Goal: Communication & Community: Answer question/provide support

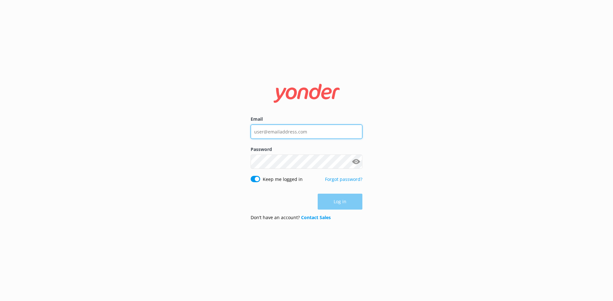
type input "[PERSON_NAME][EMAIL_ADDRESS][DOMAIN_NAME]"
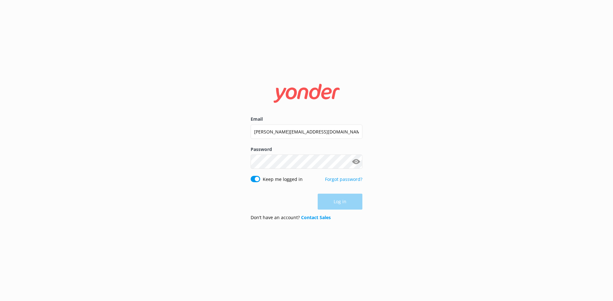
click at [336, 203] on div "Log in" at bounding box center [306, 202] width 112 height 16
click at [343, 206] on button "Log in" at bounding box center [339, 202] width 45 height 16
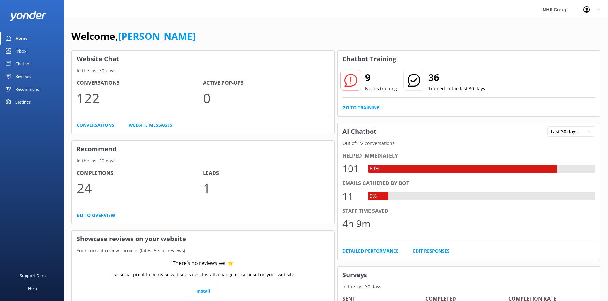
click at [24, 50] on div "Inbox" at bounding box center [20, 51] width 11 height 13
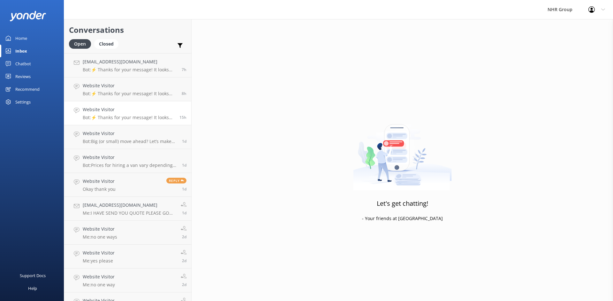
scroll to position [110, 0]
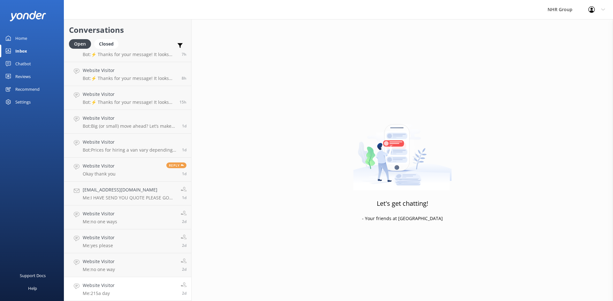
click at [134, 289] on link "Website Visitor Me: 215a day 2d" at bounding box center [127, 290] width 127 height 24
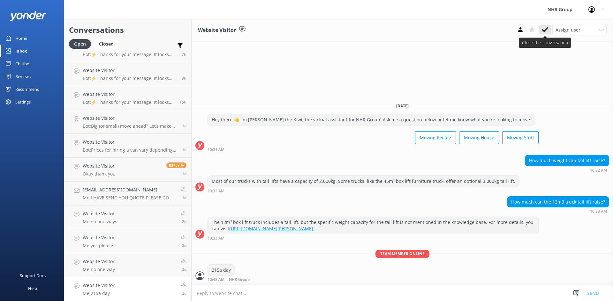
click at [544, 29] on icon at bounding box center [544, 29] width 6 height 6
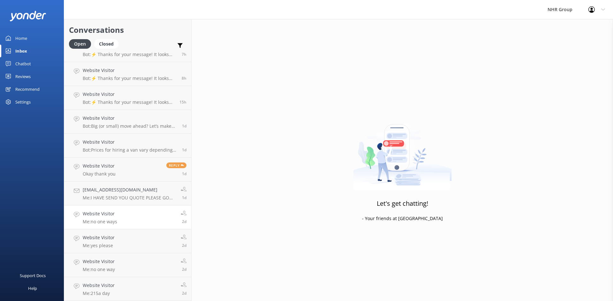
scroll to position [86, 0]
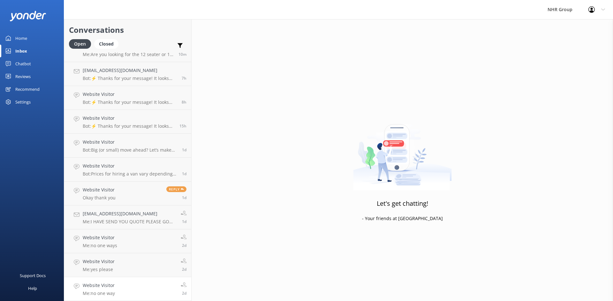
click at [118, 285] on link "Website Visitor Me: no one way 2d" at bounding box center [127, 290] width 127 height 24
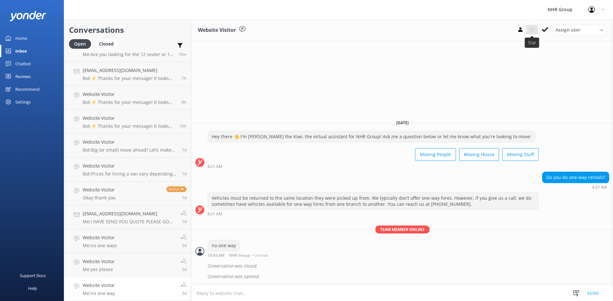
click at [532, 29] on use at bounding box center [531, 30] width 6 height 6
click at [116, 264] on link "Website Visitor Me: yes please 2d" at bounding box center [127, 266] width 127 height 24
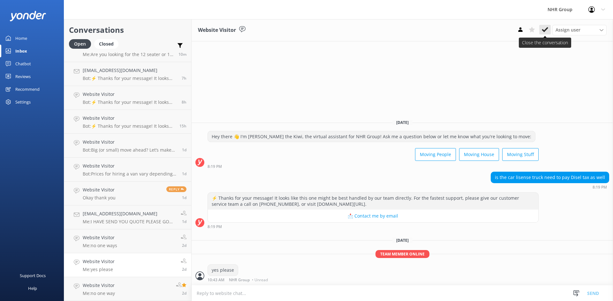
click at [543, 29] on icon at bounding box center [544, 29] width 6 height 6
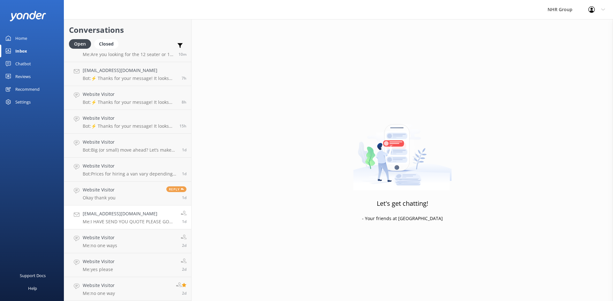
scroll to position [62, 0]
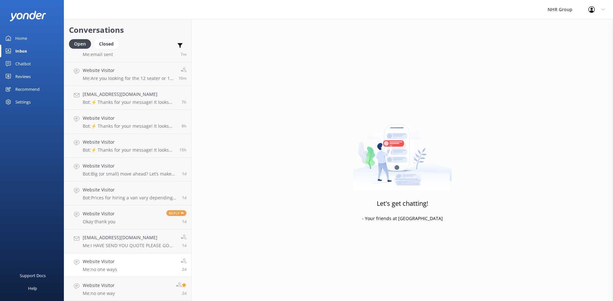
click at [107, 274] on link "Website Visitor Me: no one ways 2d" at bounding box center [127, 266] width 127 height 24
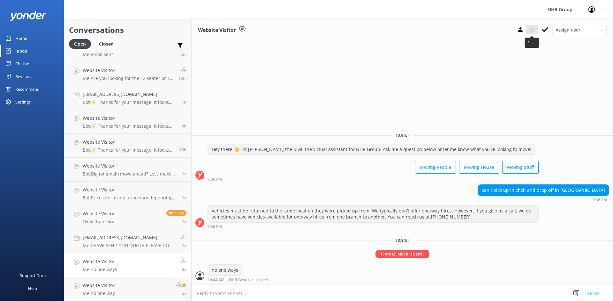
click at [533, 32] on use at bounding box center [531, 30] width 6 height 6
click at [109, 246] on p "Me: I HAVE SEND YOU QUOTE PLEASE GO THROUGH ANY QUES. PLEASE DO CALL" at bounding box center [129, 246] width 93 height 6
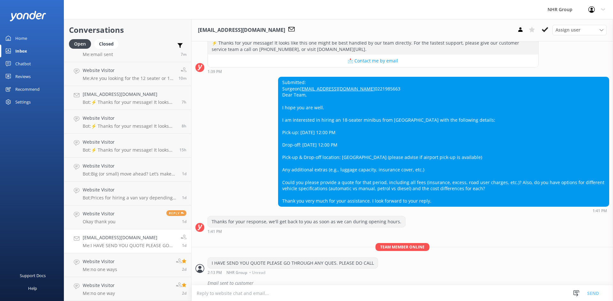
scroll to position [146, 0]
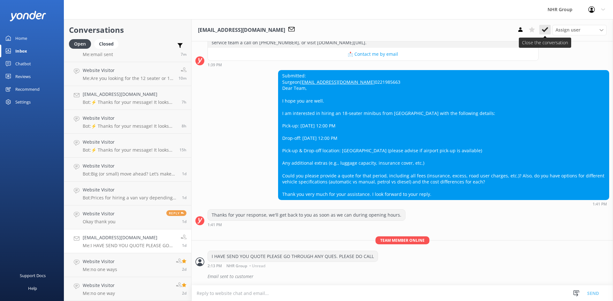
click at [546, 27] on icon at bounding box center [544, 29] width 6 height 6
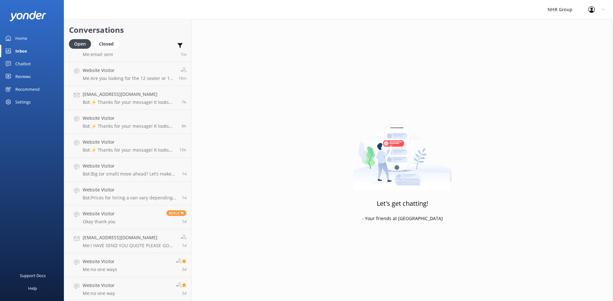
scroll to position [38, 0]
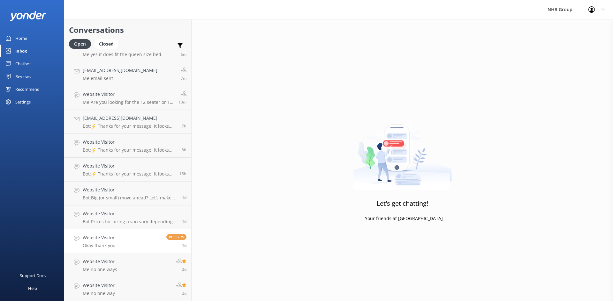
click at [107, 243] on p "Okay thank you" at bounding box center [99, 246] width 33 height 6
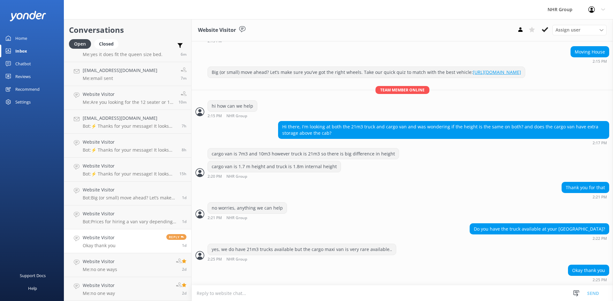
scroll to position [59, 0]
click at [523, 30] on button at bounding box center [519, 30] width 11 height 10
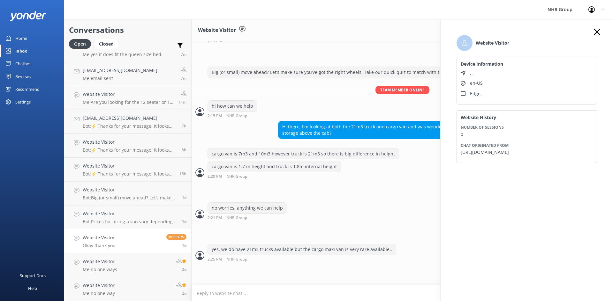
click at [596, 33] on use "button" at bounding box center [596, 32] width 6 height 6
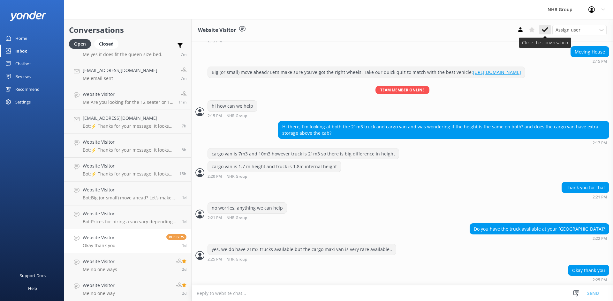
click at [548, 32] on button at bounding box center [544, 30] width 11 height 10
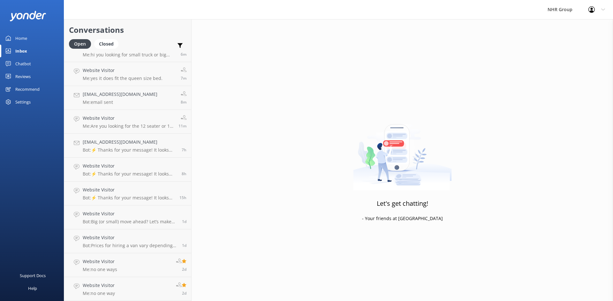
scroll to position [14, 0]
click at [109, 239] on h4 "Website Visitor" at bounding box center [130, 237] width 94 height 7
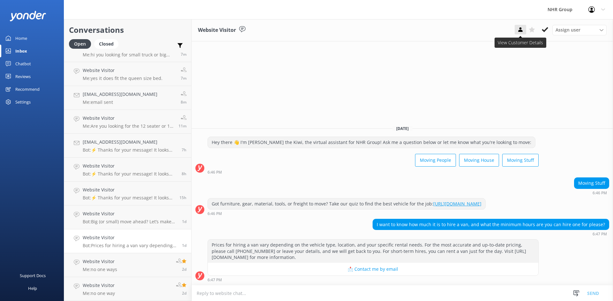
click at [520, 30] on icon at bounding box center [520, 29] width 6 height 6
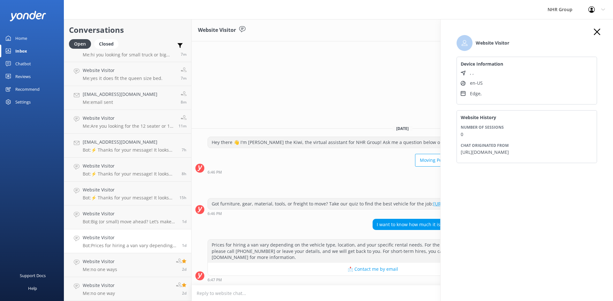
click at [596, 32] on use "button" at bounding box center [596, 32] width 6 height 6
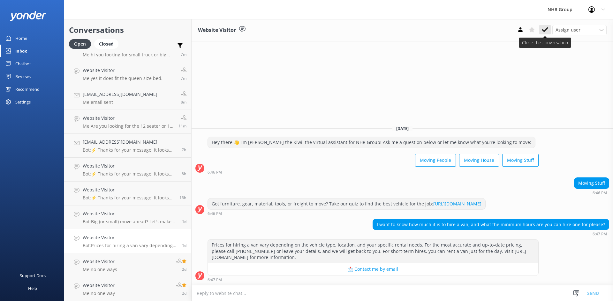
click at [544, 28] on icon at bounding box center [544, 29] width 6 height 6
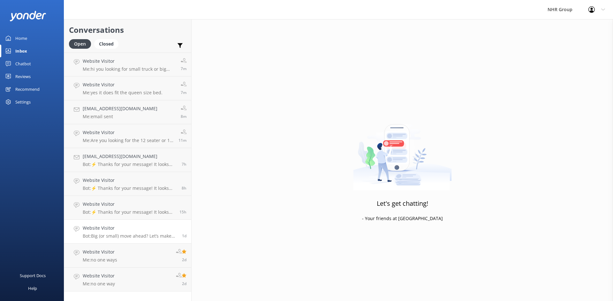
click at [125, 231] on h4 "Website Visitor" at bounding box center [130, 228] width 94 height 7
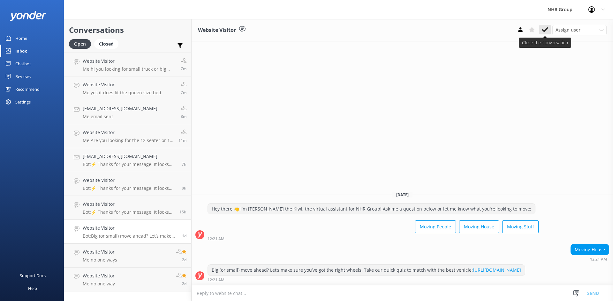
click at [544, 28] on icon at bounding box center [544, 29] width 6 height 6
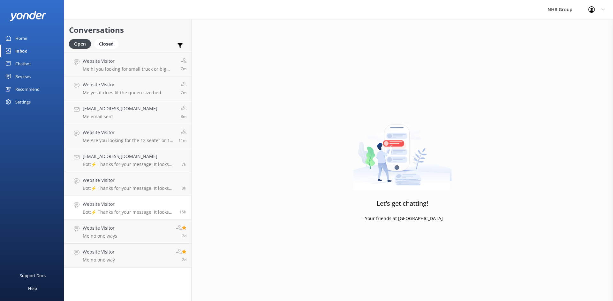
click at [123, 210] on p "Bot: ⚡ Thanks for your message! It looks like this one might be best handled by…" at bounding box center [129, 213] width 92 height 6
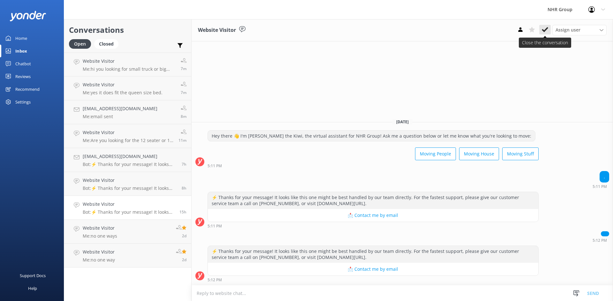
click at [543, 31] on use at bounding box center [544, 29] width 6 height 5
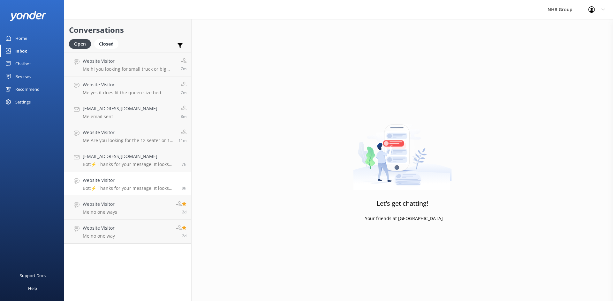
click at [125, 188] on p "Bot: ⚡ Thanks for your message! It looks like this one might be best handled by…" at bounding box center [130, 189] width 94 height 6
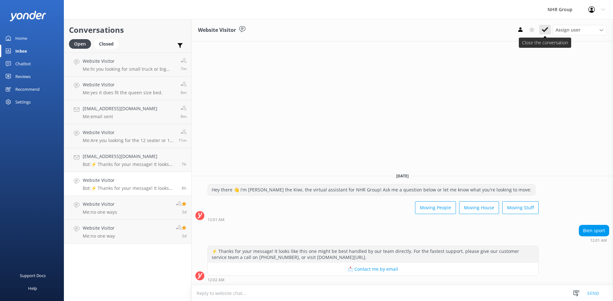
click at [542, 28] on icon at bounding box center [544, 29] width 6 height 6
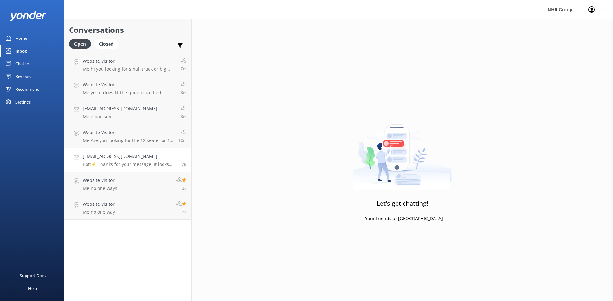
click at [122, 159] on h4 "[EMAIL_ADDRESS][DOMAIN_NAME]" at bounding box center [130, 156] width 94 height 7
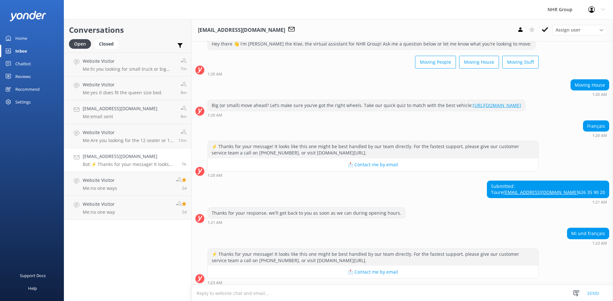
scroll to position [41, 0]
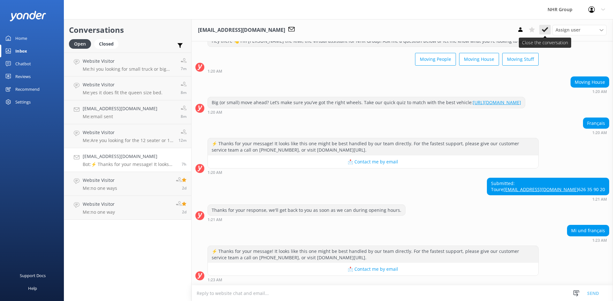
click at [545, 27] on icon at bounding box center [544, 29] width 6 height 6
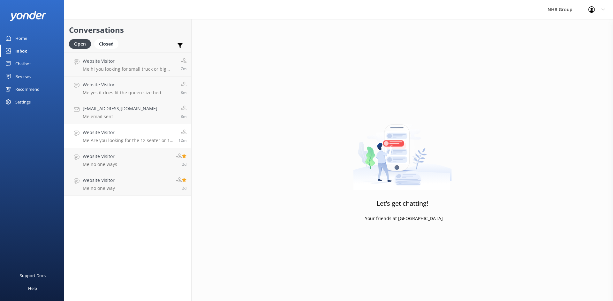
click at [112, 130] on h4 "Website Visitor" at bounding box center [128, 132] width 91 height 7
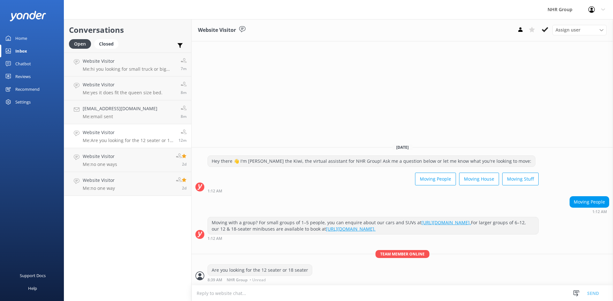
click at [543, 31] on use at bounding box center [544, 29] width 6 height 5
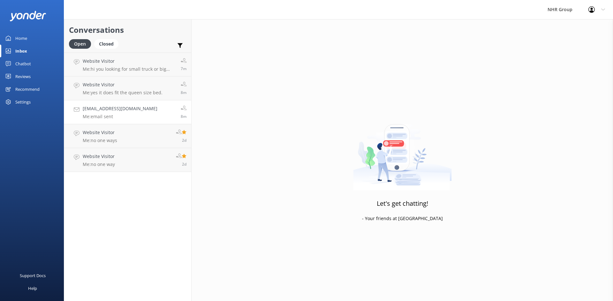
click at [115, 116] on p "Me: email sent" at bounding box center [120, 117] width 75 height 6
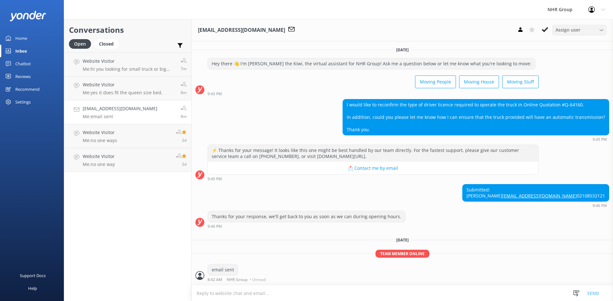
scroll to position [26, 0]
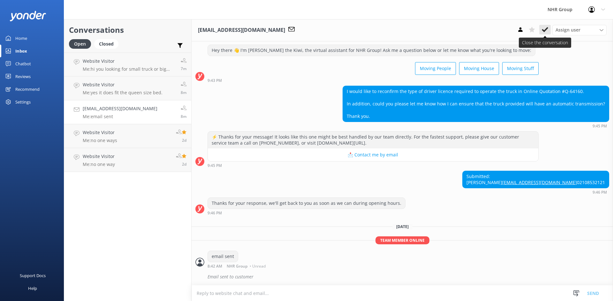
click at [541, 31] on button at bounding box center [544, 30] width 11 height 10
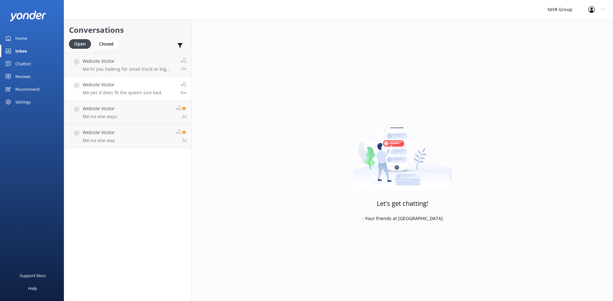
click at [117, 87] on h4 "Website Visitor" at bounding box center [123, 84] width 80 height 7
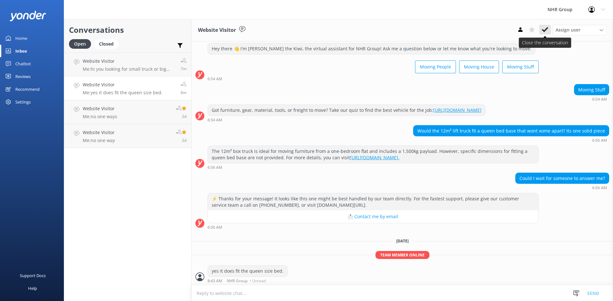
scroll to position [22, 0]
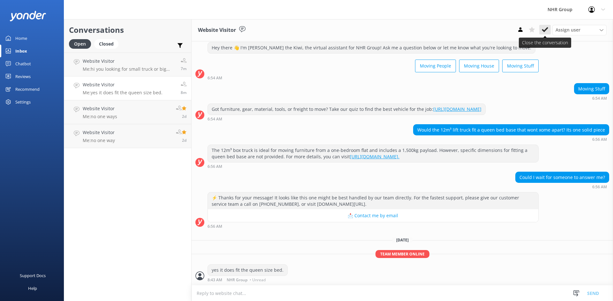
click at [543, 28] on icon at bounding box center [544, 29] width 6 height 6
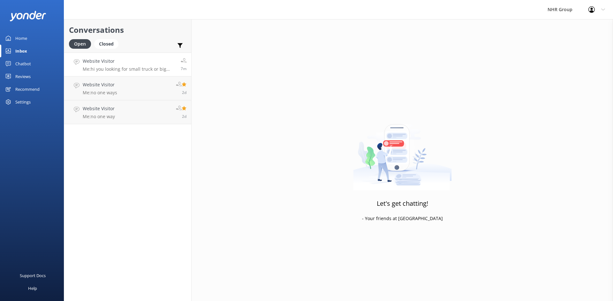
click at [120, 63] on h4 "Website Visitor" at bounding box center [129, 61] width 93 height 7
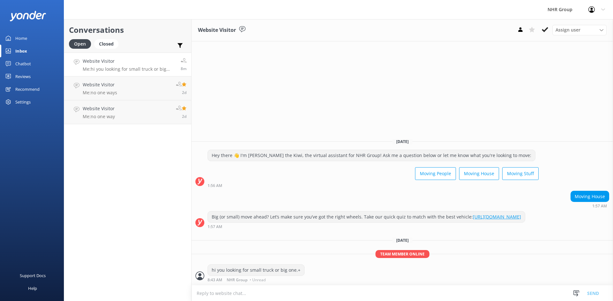
click at [29, 35] on link "Home" at bounding box center [32, 38] width 64 height 13
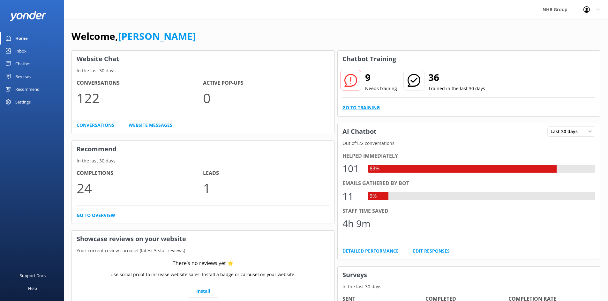
click at [351, 108] on link "Go to Training" at bounding box center [360, 107] width 37 height 7
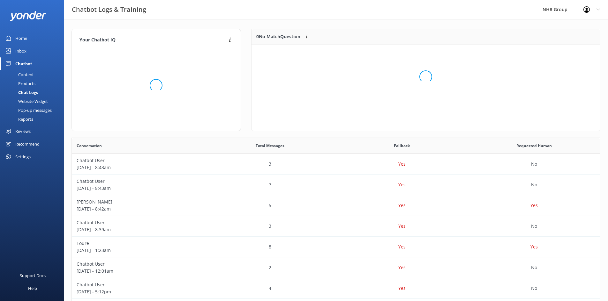
scroll to position [75, 344]
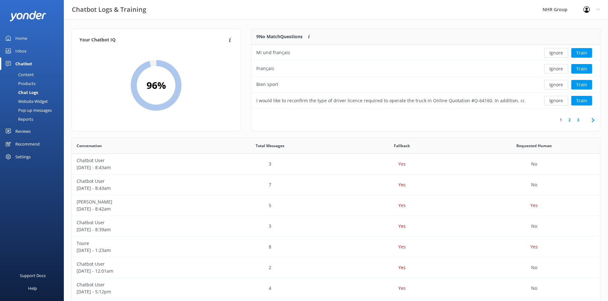
click at [577, 119] on link "3" at bounding box center [578, 120] width 9 height 6
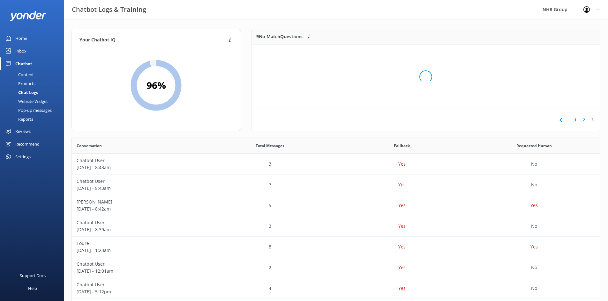
scroll to position [27, 344]
click at [581, 53] on button "Train" at bounding box center [581, 53] width 21 height 10
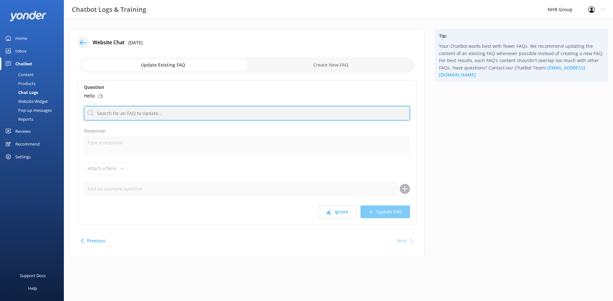
click at [115, 115] on input "text" at bounding box center [247, 113] width 326 height 14
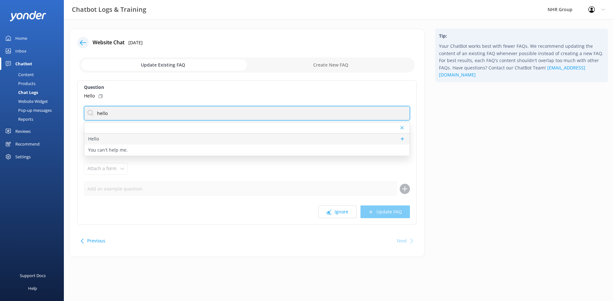
type input "hello"
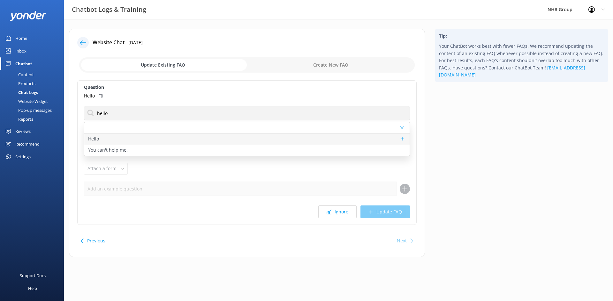
click at [94, 140] on p "Hello" at bounding box center [93, 139] width 11 height 7
type textarea "Hi there! How can I help?"
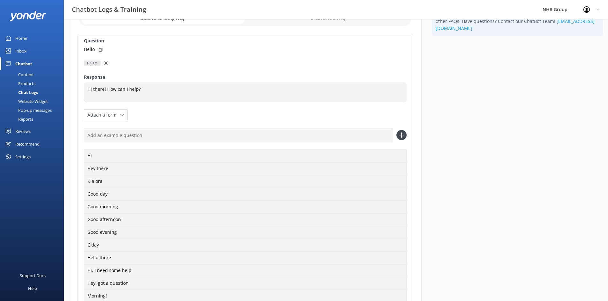
scroll to position [255, 0]
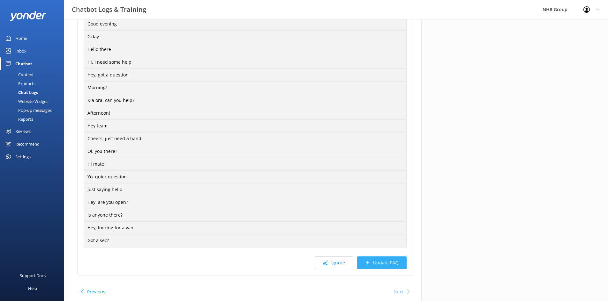
click at [372, 262] on button "Update FAQ" at bounding box center [381, 263] width 49 height 13
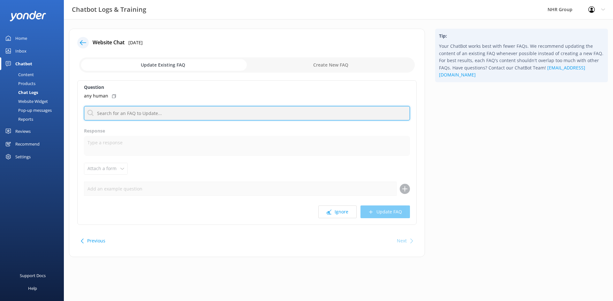
click at [200, 110] on input "text" at bounding box center [247, 113] width 326 height 14
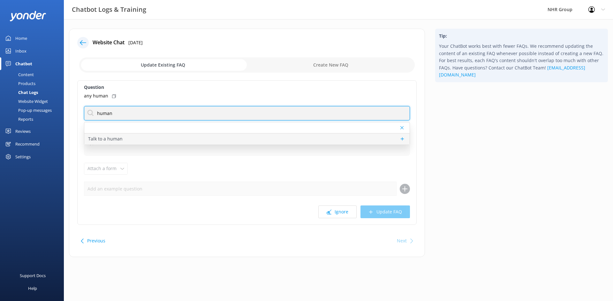
type input "human"
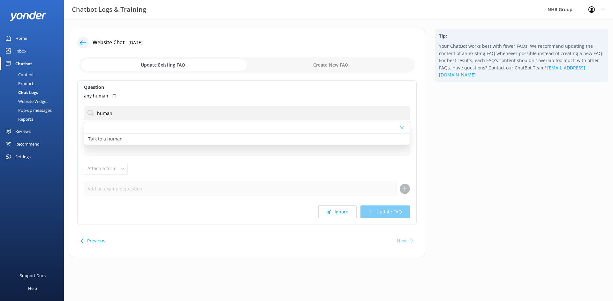
click at [121, 136] on p "Talk to a human" at bounding box center [105, 139] width 34 height 7
type textarea "If you’d like to speak to a person on the NHR Group team, please call [PHONE_NU…"
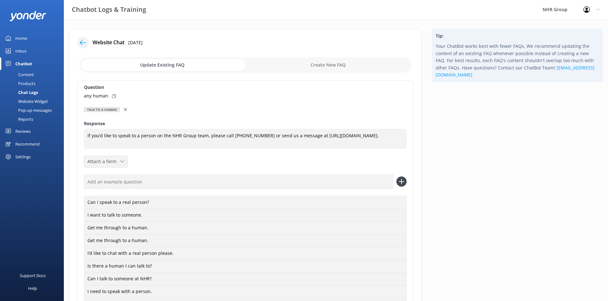
click at [119, 163] on span "Attach a form" at bounding box center [103, 161] width 33 height 7
click at [112, 176] on div "Leave contact details" at bounding box center [107, 175] width 39 height 6
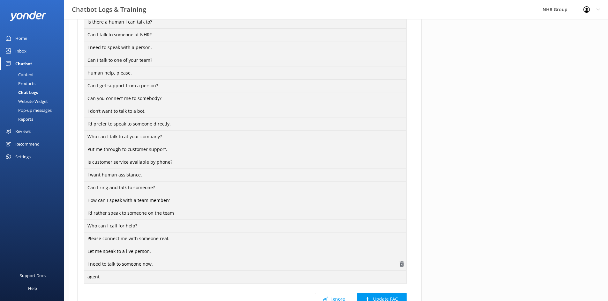
scroll to position [307, 0]
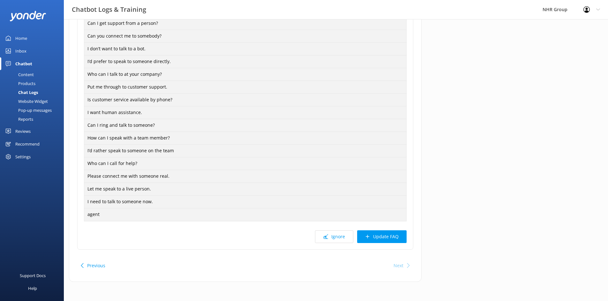
click at [379, 236] on button "Update FAQ" at bounding box center [381, 237] width 49 height 13
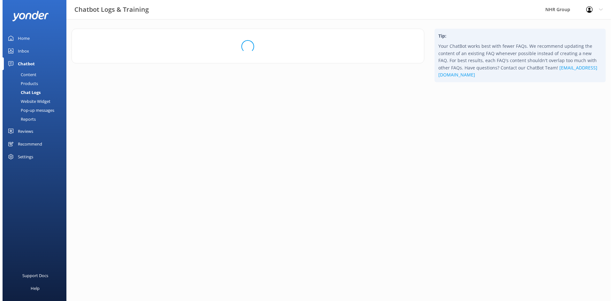
scroll to position [0, 0]
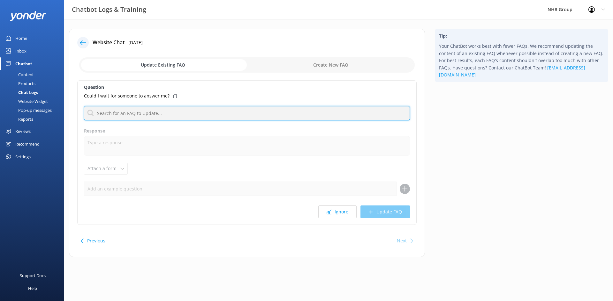
click at [191, 113] on input "text" at bounding box center [247, 113] width 326 height 14
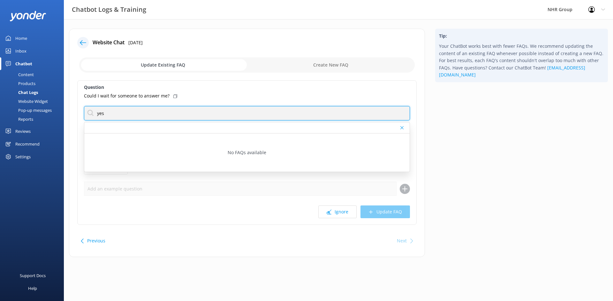
type input "yes"
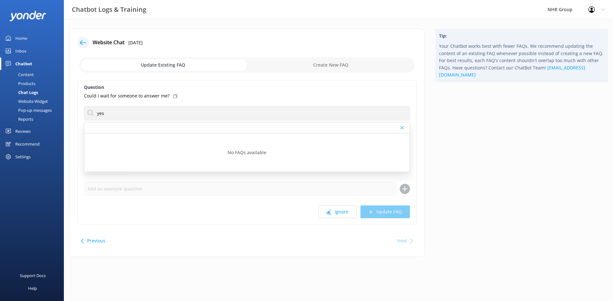
click at [230, 88] on label "Question" at bounding box center [247, 87] width 326 height 7
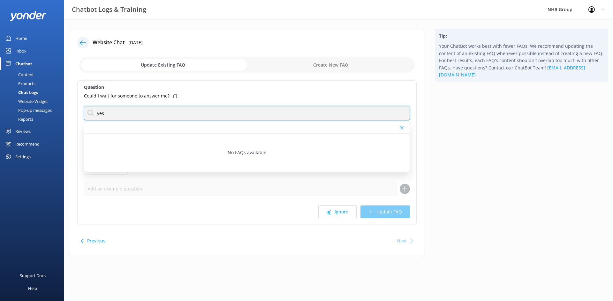
drag, startPoint x: 163, startPoint y: 116, endPoint x: 75, endPoint y: 120, distance: 88.8
click at [76, 119] on div "Website Chat [DATE] Update Existing FAQ Create New FAQ Question Could I wait fo…" at bounding box center [247, 143] width 356 height 229
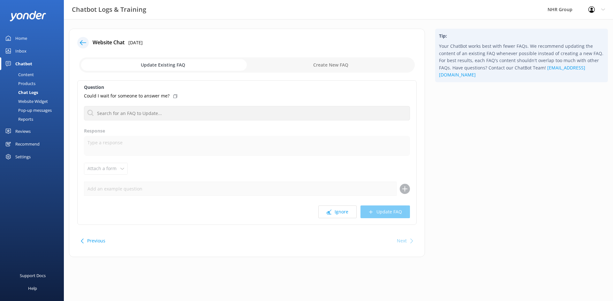
click at [221, 85] on label "Question" at bounding box center [247, 87] width 326 height 7
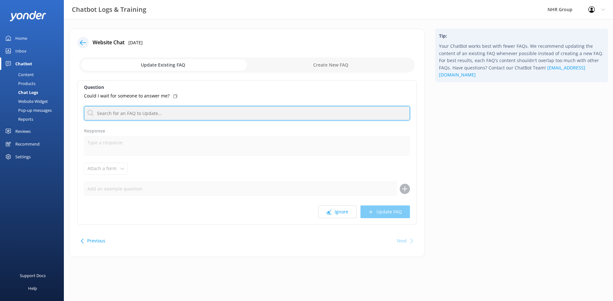
click at [179, 115] on input "text" at bounding box center [247, 113] width 326 height 14
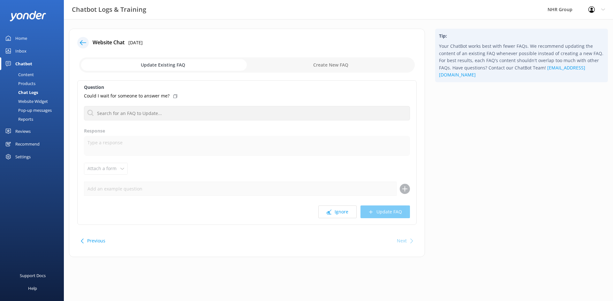
click at [173, 95] on use at bounding box center [175, 96] width 4 height 4
click at [308, 63] on input "checkbox" at bounding box center [246, 64] width 335 height 15
checkbox input "true"
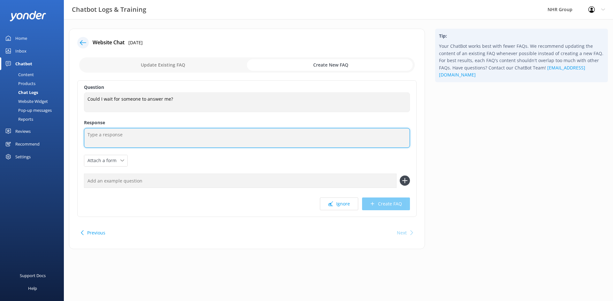
click at [112, 136] on textarea at bounding box center [247, 138] width 326 height 20
type textarea "Fair enough - One of our legendary team members will be with you soon!"
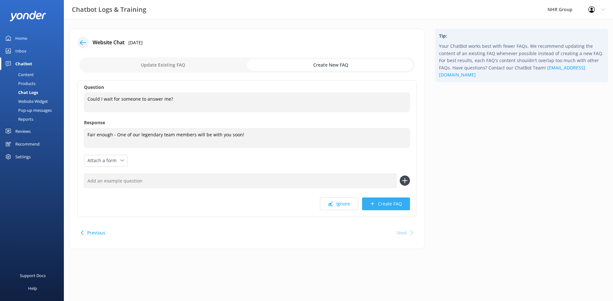
click at [379, 204] on button "Create FAQ" at bounding box center [386, 204] width 48 height 13
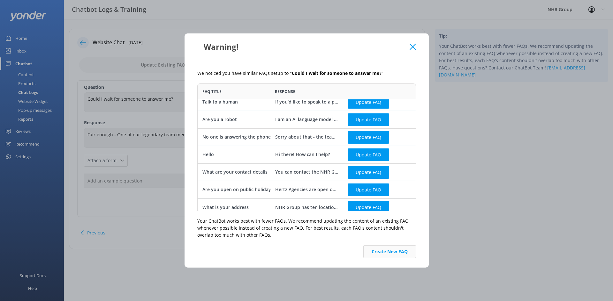
scroll to position [11, 0]
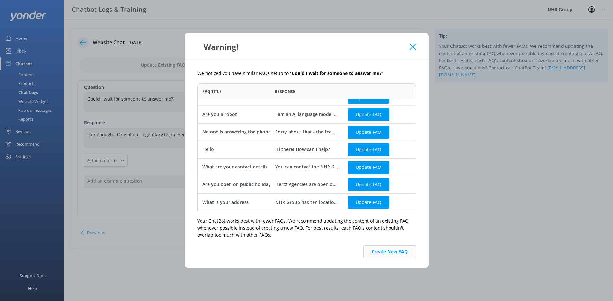
click at [383, 253] on button "Create New FAQ" at bounding box center [389, 252] width 53 height 13
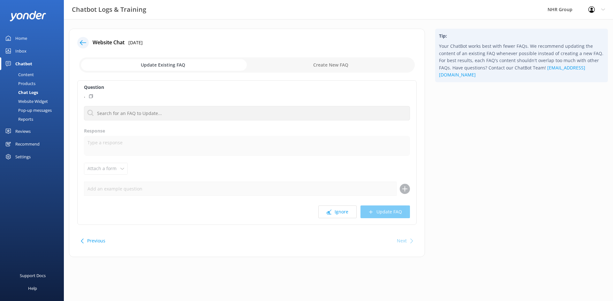
click at [300, 67] on input "checkbox" at bounding box center [246, 64] width 335 height 15
checkbox input "true"
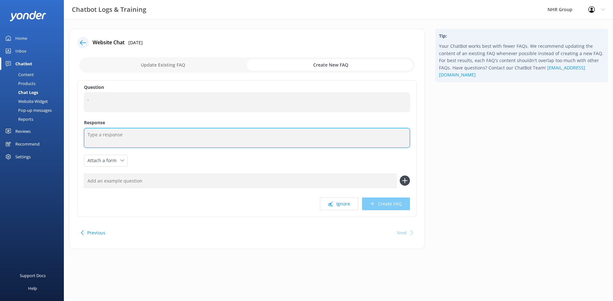
click at [118, 138] on textarea at bounding box center [247, 138] width 326 height 20
click at [100, 135] on textarea "Dot.... dramatic. 👀" at bounding box center [247, 138] width 326 height 20
click at [102, 144] on textarea "Dot... dramatic. 👀" at bounding box center [247, 138] width 326 height 20
drag, startPoint x: 134, startPoint y: 132, endPoint x: 142, endPoint y: 138, distance: 8.9
click at [136, 134] on textarea "Dot... dramatic. 👀" at bounding box center [247, 138] width 326 height 20
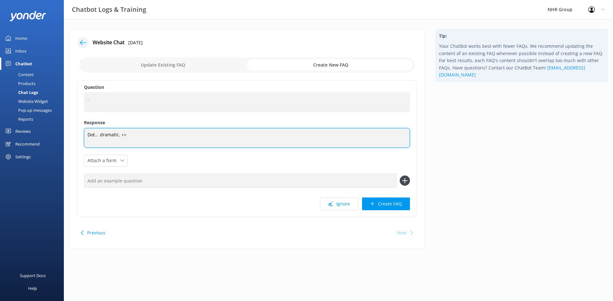
click at [87, 134] on textarea "Dot... dramatic. 👀" at bounding box center [247, 138] width 326 height 20
drag, startPoint x: 195, startPoint y: 135, endPoint x: 207, endPoint y: 141, distance: 13.6
click at [195, 136] on textarea "Just a dot, but it speaks volumes... dramatic. 👀" at bounding box center [247, 138] width 326 height 20
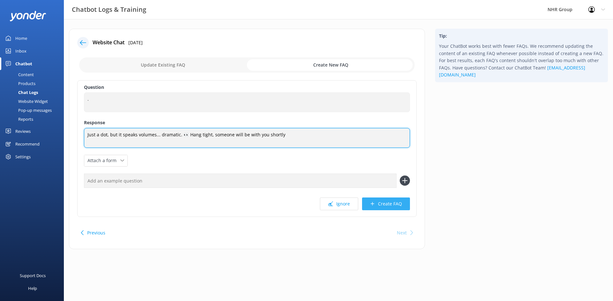
type textarea "Just a dot, but it speaks volumes... dramatic. 👀 Hang tight, someone will be wi…"
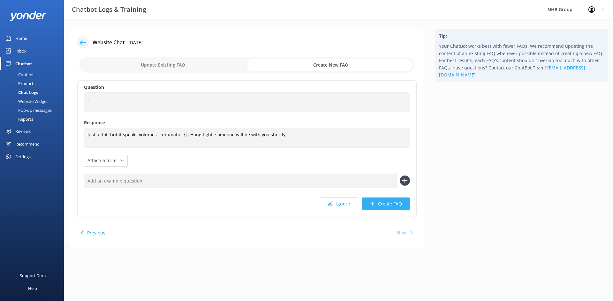
click at [374, 202] on icon at bounding box center [372, 204] width 5 height 5
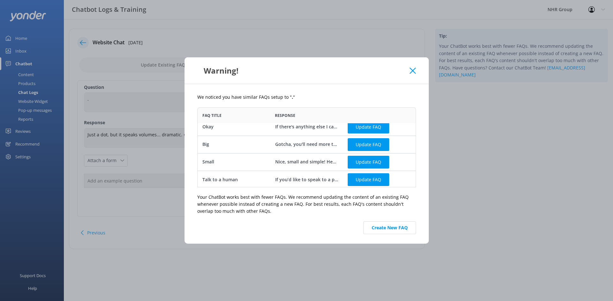
scroll to position [6, 0]
click at [391, 229] on button "Create New FAQ" at bounding box center [389, 228] width 53 height 13
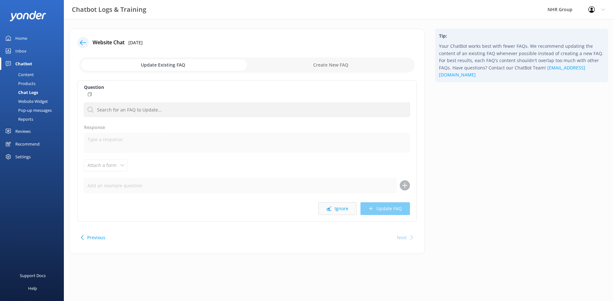
click at [343, 210] on button "Ignore" at bounding box center [337, 209] width 38 height 13
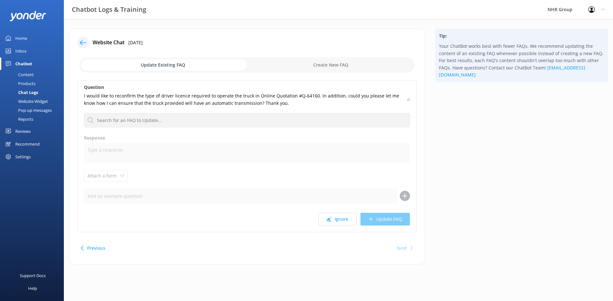
click at [410, 99] on div "Question I would like to reconfirm the type of driver licence required to opera…" at bounding box center [246, 156] width 339 height 152
click at [408, 99] on icon at bounding box center [408, 100] width 2 height 4
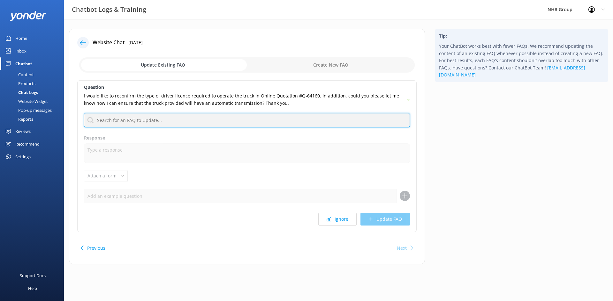
click at [105, 118] on input "text" at bounding box center [247, 120] width 326 height 14
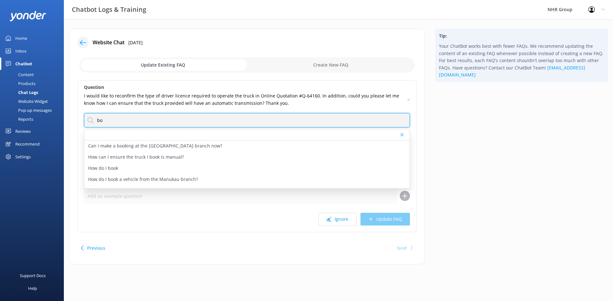
type input "b"
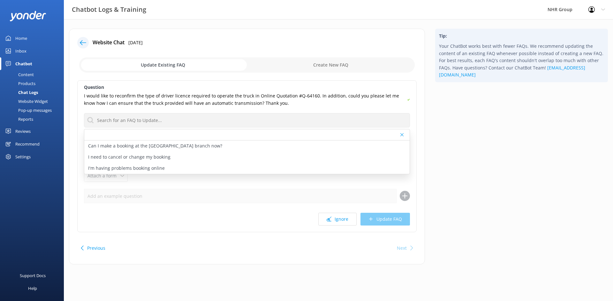
click at [74, 131] on div "Website Chat [DATE] Update Existing FAQ Create New FAQ Question I would like to…" at bounding box center [247, 147] width 356 height 236
click at [289, 64] on input "checkbox" at bounding box center [246, 64] width 335 height 15
checkbox input "true"
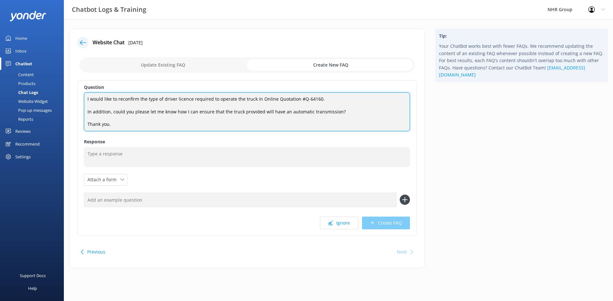
drag, startPoint x: 114, startPoint y: 124, endPoint x: 140, endPoint y: 104, distance: 32.7
click at [140, 104] on textarea "I would like to reconfirm the type of driver licence required to operate the tr…" at bounding box center [247, 112] width 326 height 39
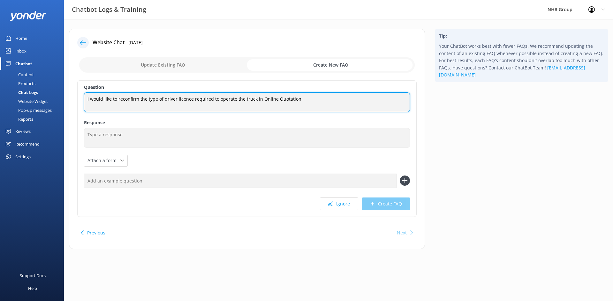
drag, startPoint x: 233, startPoint y: 100, endPoint x: 163, endPoint y: 104, distance: 69.7
click at [163, 104] on textarea "I would like to reconfirm the type of driver licence required to operate the tr…" at bounding box center [247, 103] width 326 height 20
click at [169, 98] on textarea "I would like to reconfirm the type of the truck in Online Quotation" at bounding box center [247, 103] width 326 height 20
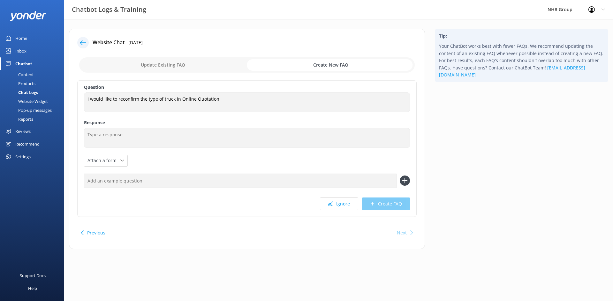
click at [72, 77] on div "Website Chat [DATE] Update Existing FAQ Create New FAQ Question I would like to…" at bounding box center [247, 139] width 356 height 221
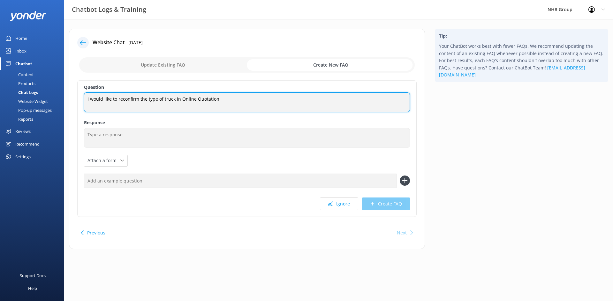
drag, startPoint x: 173, startPoint y: 99, endPoint x: 144, endPoint y: 103, distance: 29.6
click at [146, 102] on textarea "I would like to reconfirm the type of truck in Online Quotation" at bounding box center [247, 103] width 326 height 20
type textarea "I would like to reconfirm the Online Quotation"
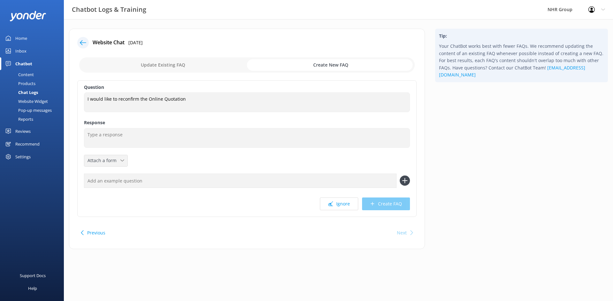
click at [126, 162] on div "Attach a form Leave contact details Check availability" at bounding box center [105, 160] width 43 height 11
click at [115, 175] on div "Leave contact details" at bounding box center [107, 174] width 39 height 6
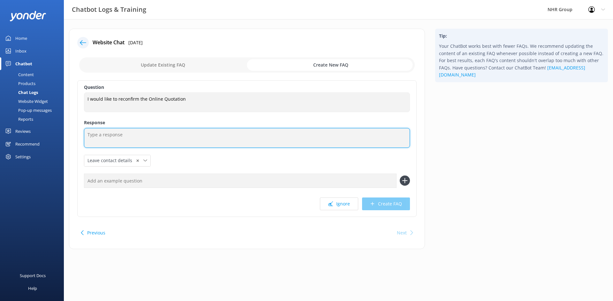
click at [106, 136] on textarea at bounding box center [247, 138] width 326 height 20
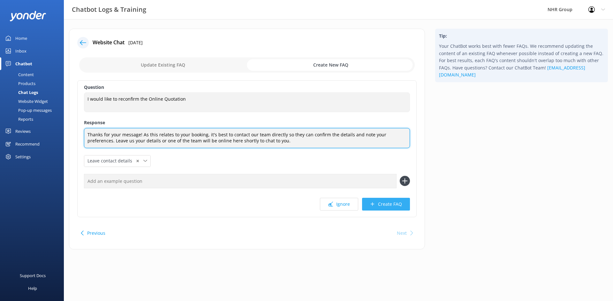
type textarea "Thanks for your message! As this relates to your booking, it's best to contact …"
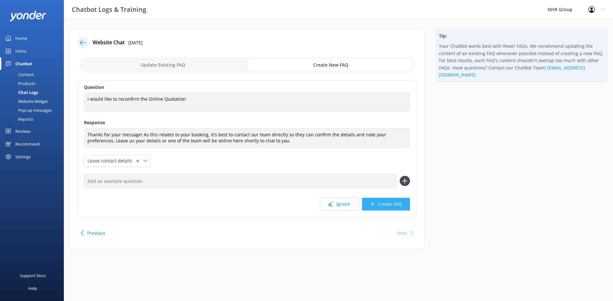
click at [381, 205] on button "Create FAQ" at bounding box center [386, 204] width 48 height 13
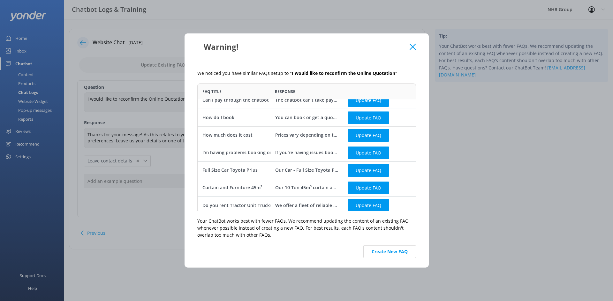
scroll to position [11, 0]
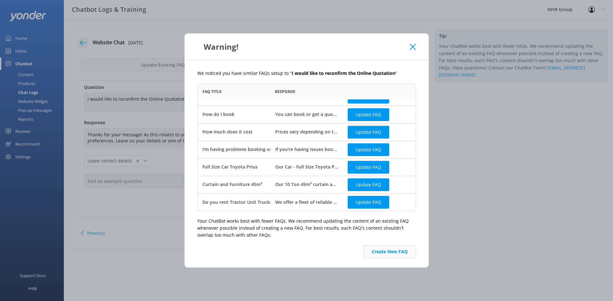
click at [382, 251] on button "Create New FAQ" at bounding box center [389, 252] width 53 height 13
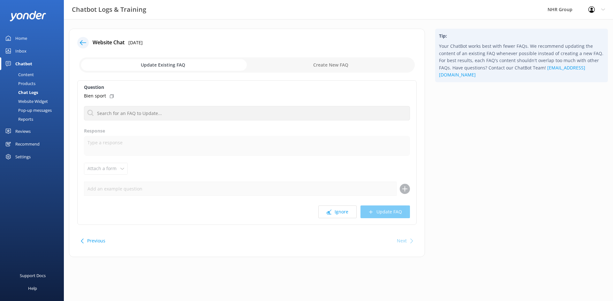
click at [112, 97] on icon at bounding box center [112, 96] width 4 height 4
click at [314, 67] on input "checkbox" at bounding box center [246, 64] width 335 height 15
checkbox input "true"
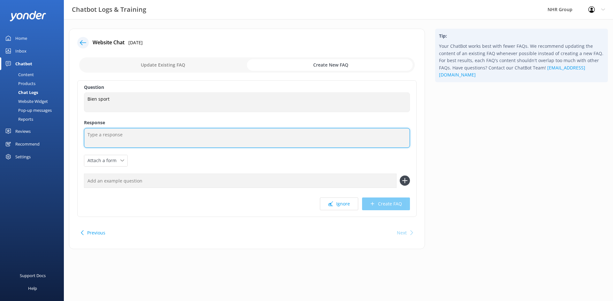
click at [111, 138] on textarea at bounding box center [247, 138] width 326 height 20
type textarea "Could you please clarify what you mean by "Bien sport" 🧐"
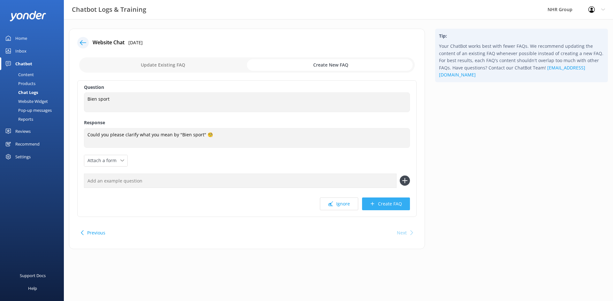
click at [376, 206] on button "Create FAQ" at bounding box center [386, 204] width 48 height 13
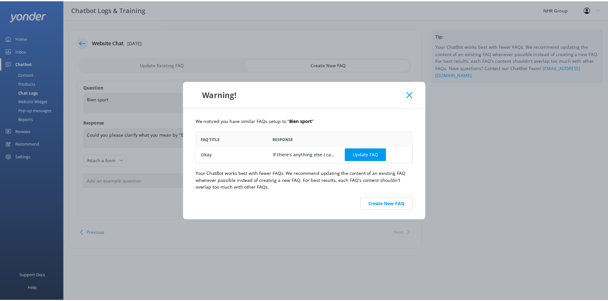
scroll to position [2, 0]
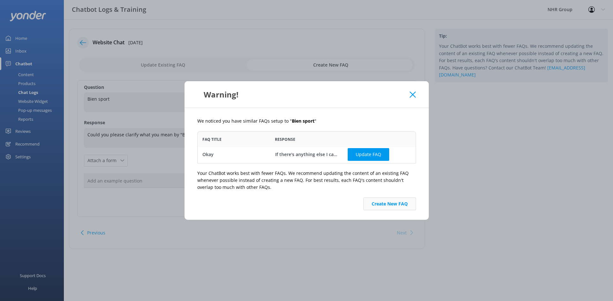
click at [380, 205] on button "Create New FAQ" at bounding box center [389, 204] width 53 height 13
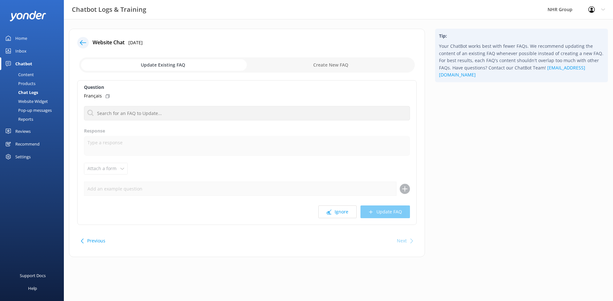
click at [108, 100] on div "Question Français Can I make a booking at the [GEOGRAPHIC_DATA] branch now? I n…" at bounding box center [246, 152] width 339 height 145
click at [108, 97] on icon at bounding box center [108, 96] width 4 height 4
click at [322, 65] on input "checkbox" at bounding box center [246, 64] width 335 height 15
checkbox input "true"
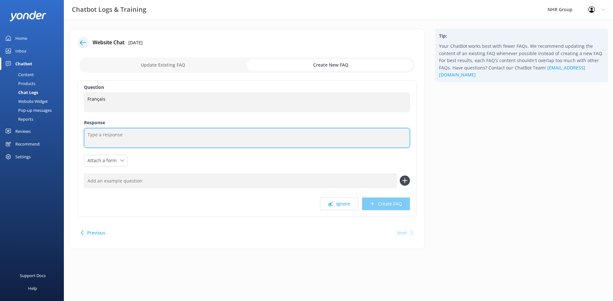
drag, startPoint x: 126, startPoint y: 140, endPoint x: 124, endPoint y: 134, distance: 6.2
click at [127, 140] on textarea at bounding box center [247, 138] width 326 height 20
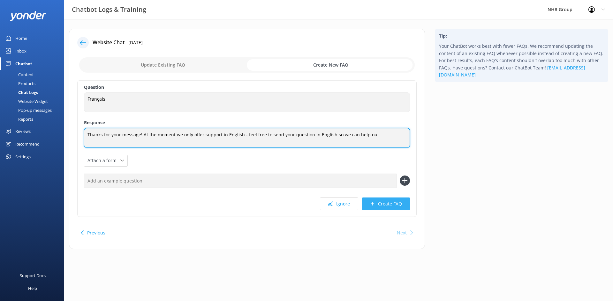
type textarea "Thanks for your message! At the moment we only offer support in English - feel …"
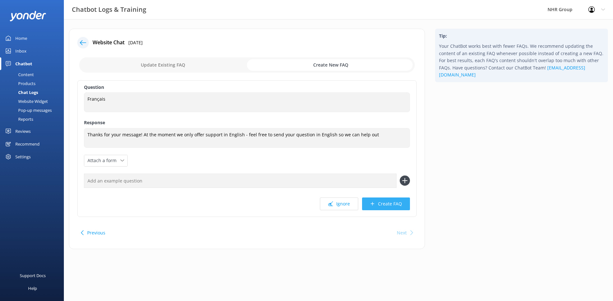
click at [374, 205] on icon at bounding box center [372, 204] width 5 height 5
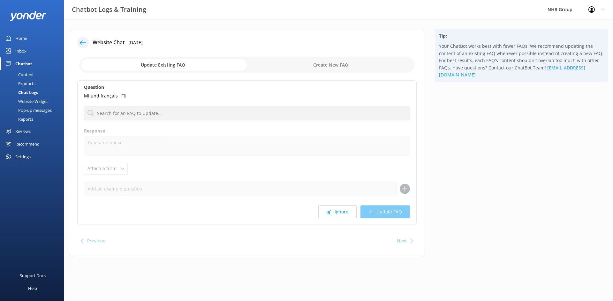
click at [121, 94] on div "Mi und français" at bounding box center [247, 96] width 326 height 7
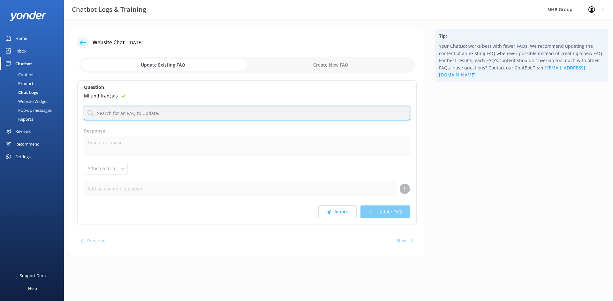
click at [152, 114] on input "text" at bounding box center [247, 113] width 326 height 14
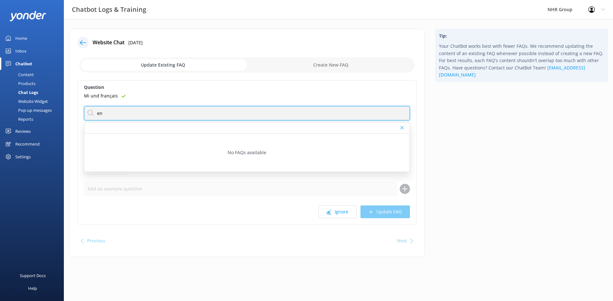
type input "e"
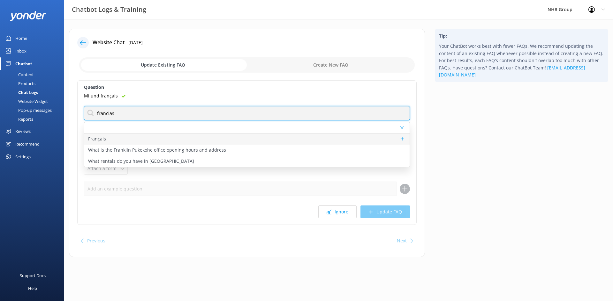
type input "francias"
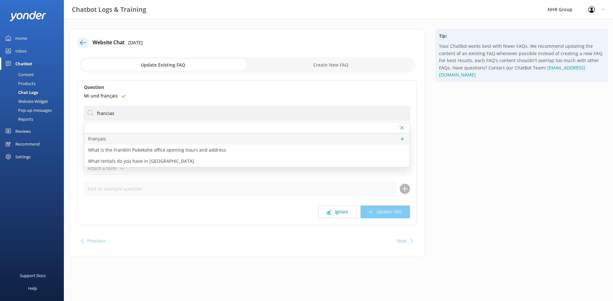
click at [113, 138] on div "Français" at bounding box center [246, 139] width 325 height 11
type textarea "Thanks for your message! At the moment we only offer support in English - feel …"
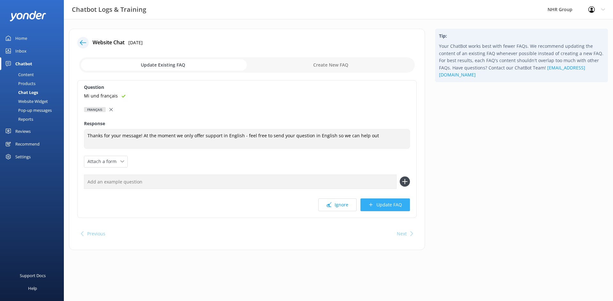
click at [396, 206] on button "Update FAQ" at bounding box center [384, 205] width 49 height 13
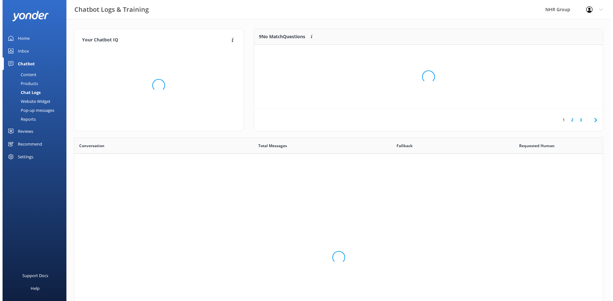
scroll to position [75, 344]
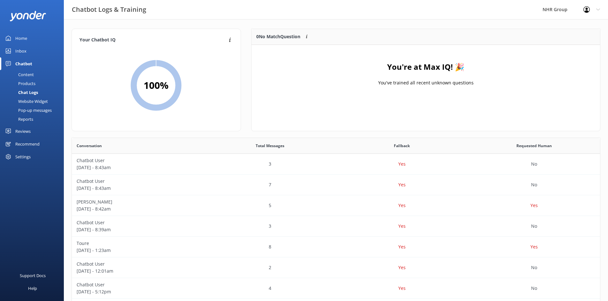
click at [23, 49] on div "Inbox" at bounding box center [20, 51] width 11 height 13
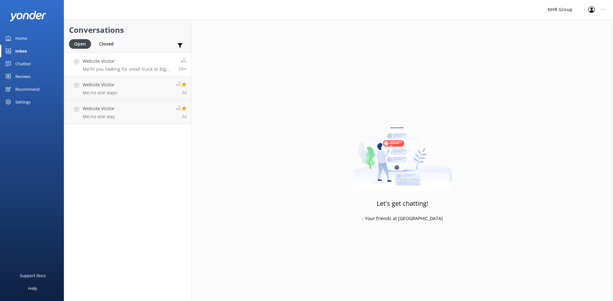
click at [98, 65] on h4 "Website Visitor" at bounding box center [128, 61] width 91 height 7
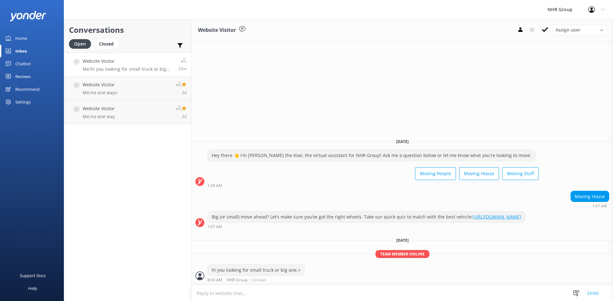
click at [18, 35] on div "Home" at bounding box center [21, 38] width 12 height 13
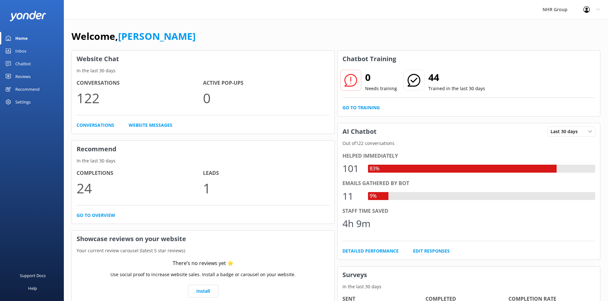
click at [18, 52] on div "Inbox" at bounding box center [20, 51] width 11 height 13
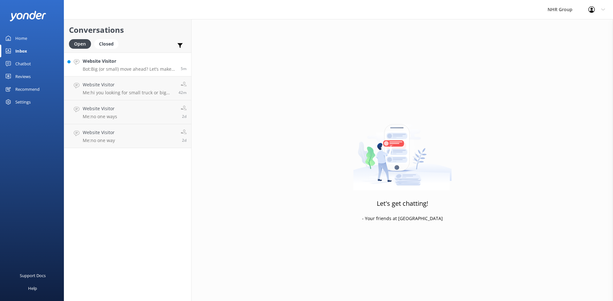
click at [105, 65] on div "Website Visitor Bot: Big (or small) move ahead? Let’s make sure you’ve got the …" at bounding box center [129, 65] width 93 height 14
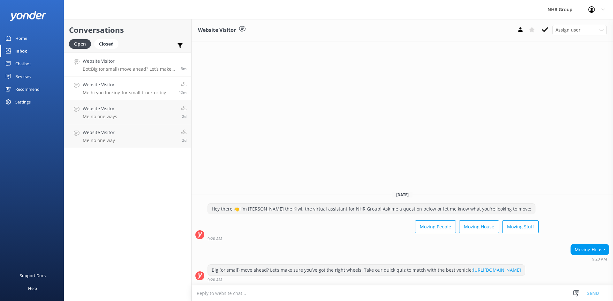
click at [115, 90] on div "Website Visitor Me: hi you looking for small truck or big one.+" at bounding box center [128, 88] width 91 height 14
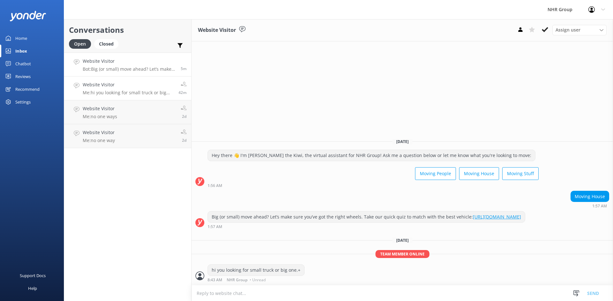
click at [107, 60] on h4 "Website Visitor" at bounding box center [129, 61] width 93 height 7
